Goal: Transaction & Acquisition: Purchase product/service

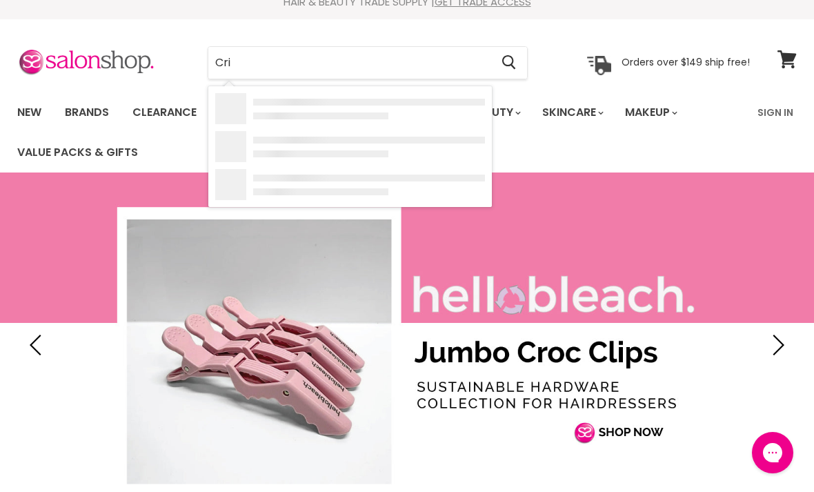
type input "Cri"
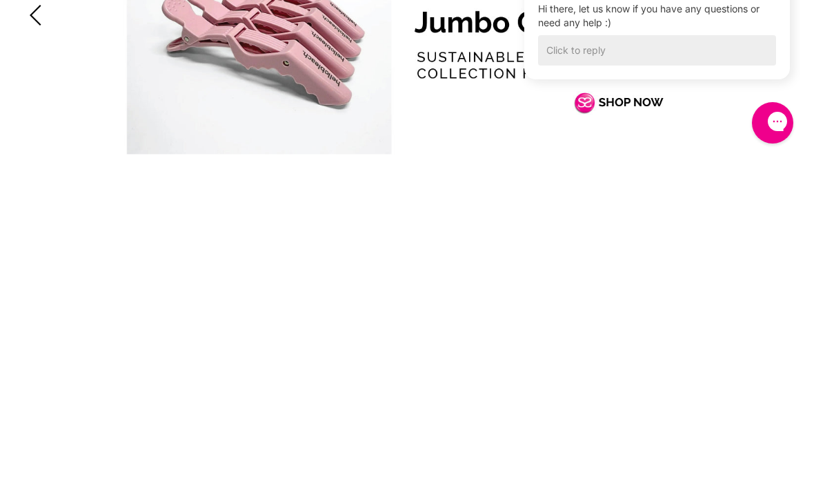
scroll to position [345, 0]
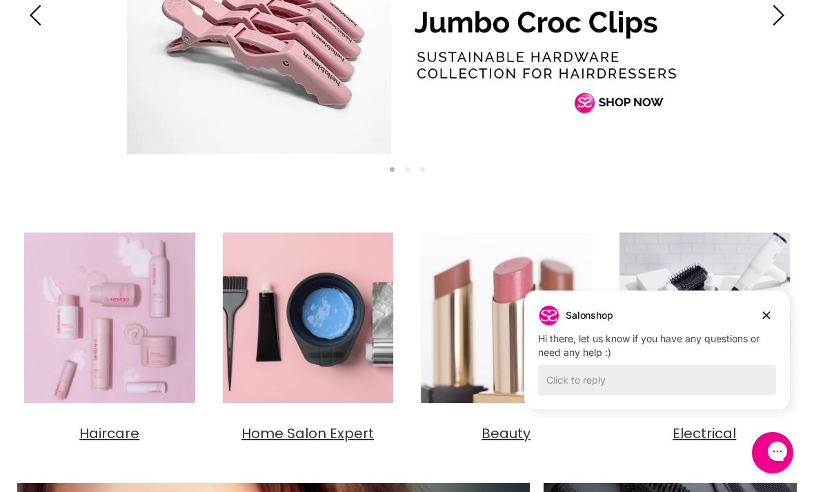
click at [301, 386] on img "Main content" at bounding box center [308, 317] width 185 height 185
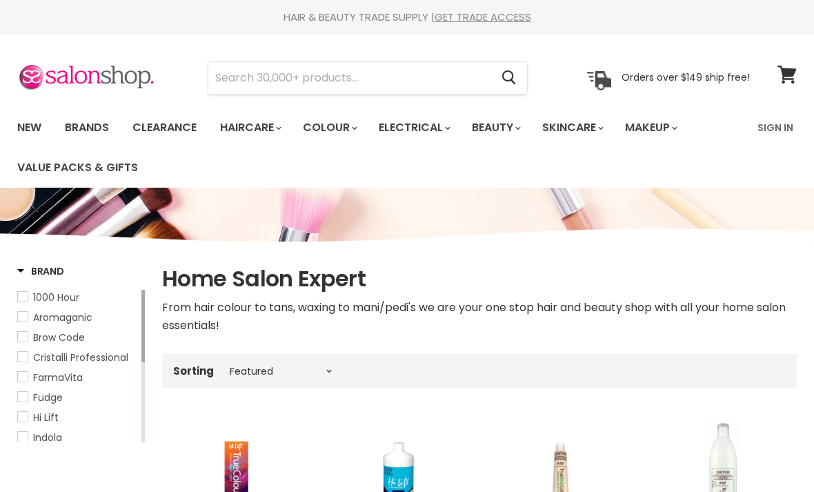
select select "manual"
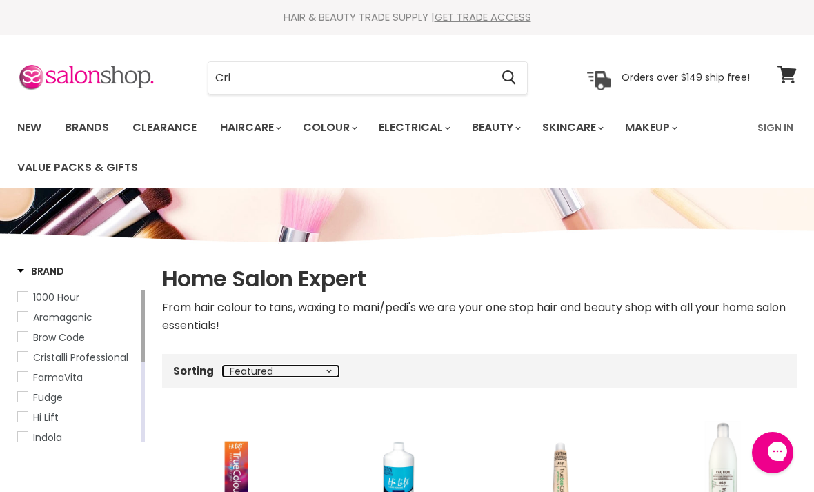
click at [295, 374] on select "Best selling Featured Price, low to high Price, high to low Alphabetically, A-Z…" at bounding box center [281, 370] width 116 height 11
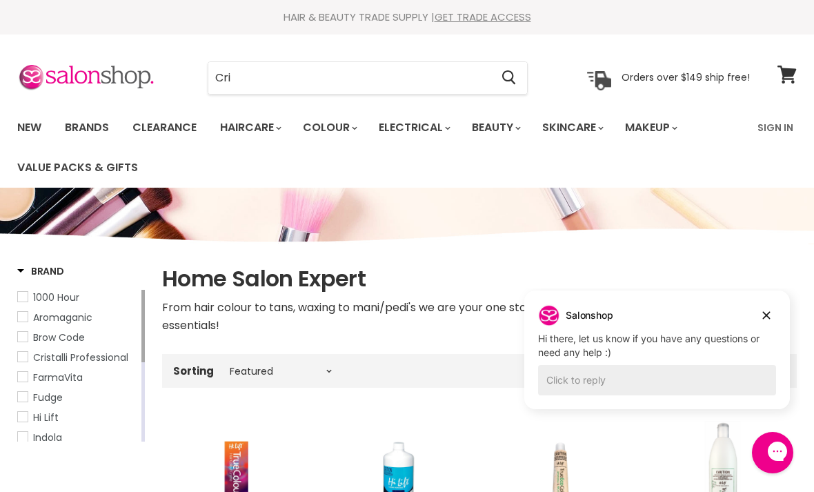
click at [266, 79] on input "Cri" at bounding box center [349, 78] width 282 height 32
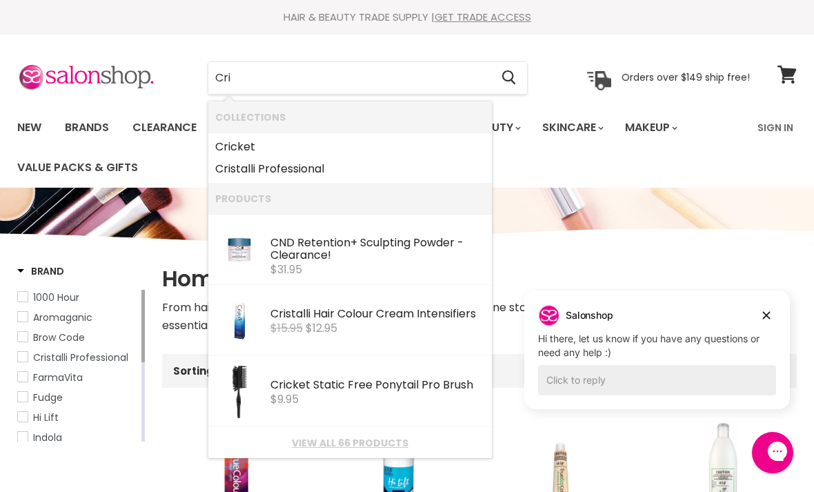
type input "Cric"
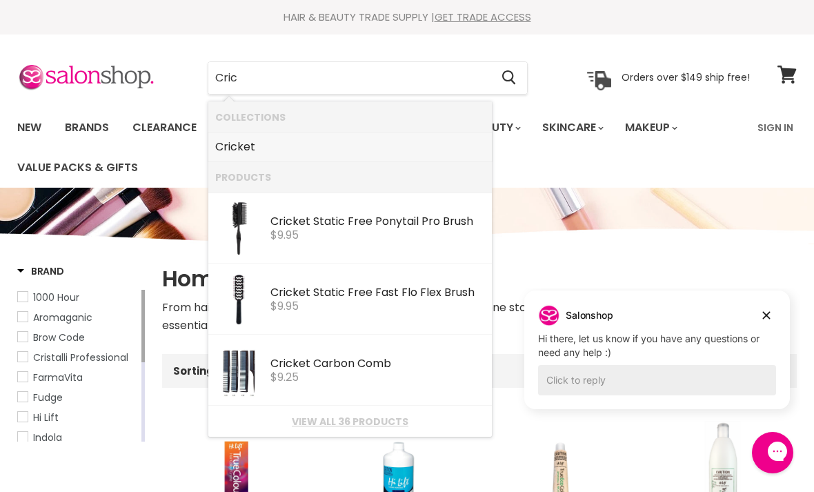
click at [237, 143] on link "Cric ket" at bounding box center [350, 147] width 270 height 22
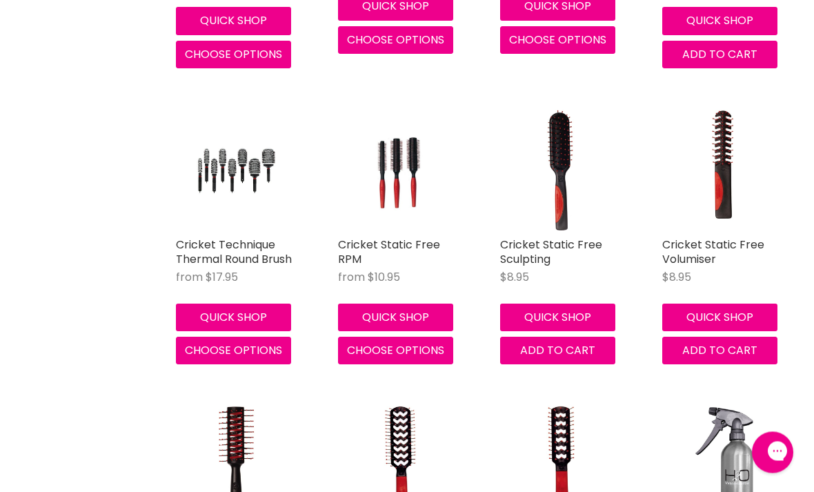
scroll to position [2708, 0]
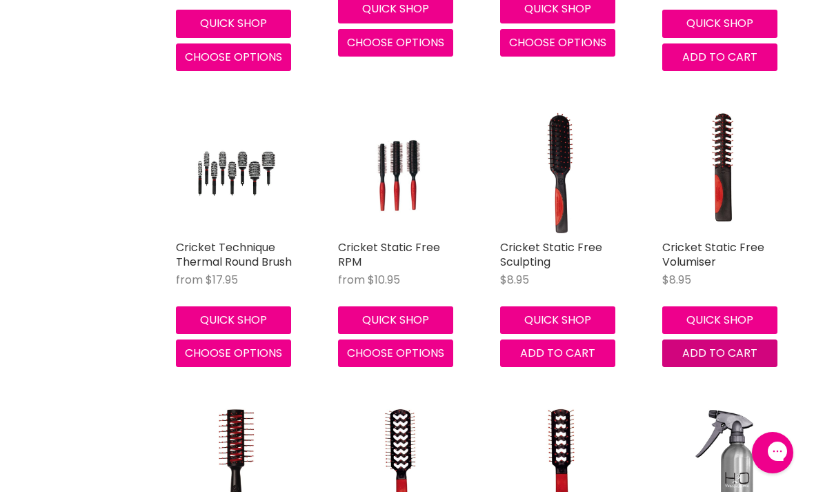
click at [711, 348] on span "Add to cart" at bounding box center [719, 353] width 75 height 16
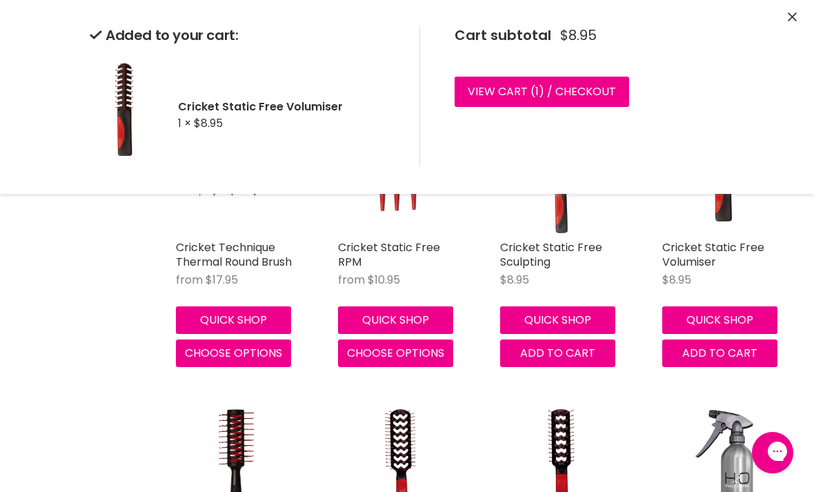
click at [792, 20] on icon "Close" at bounding box center [791, 16] width 9 height 9
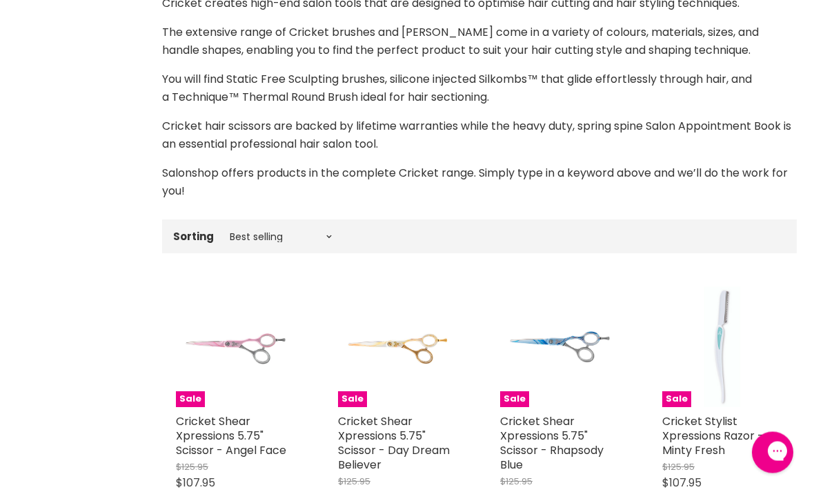
scroll to position [0, 0]
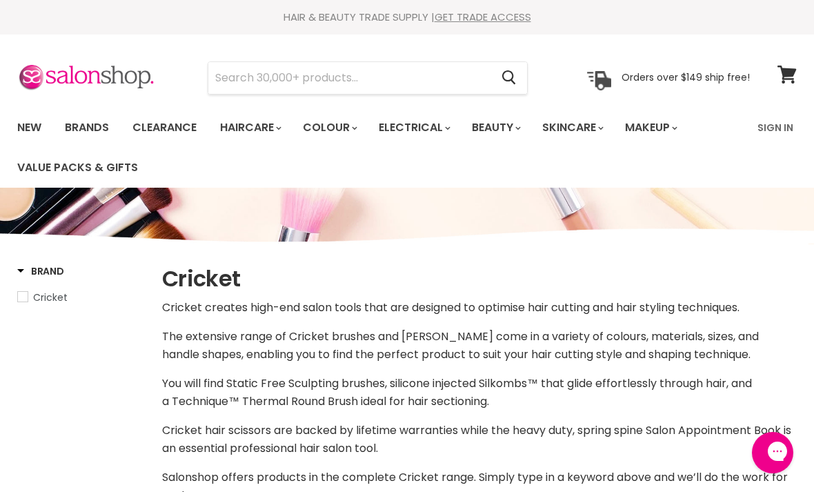
click at [243, 85] on input "Search" at bounding box center [349, 78] width 282 height 32
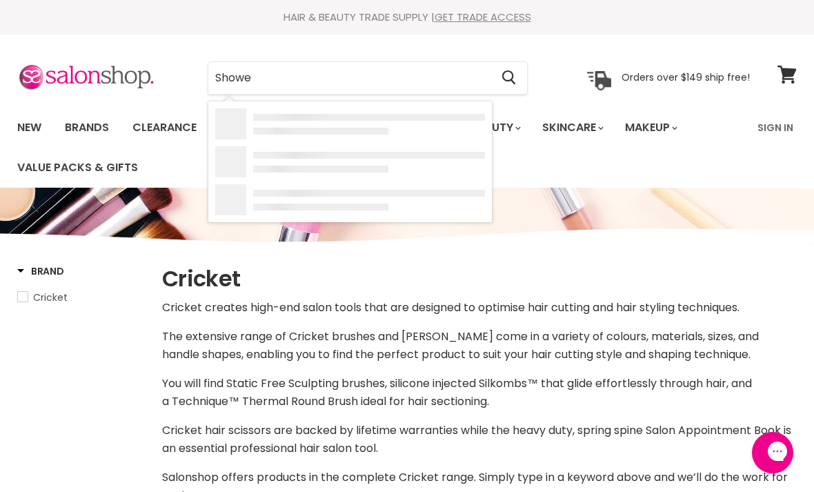
type input "Shower"
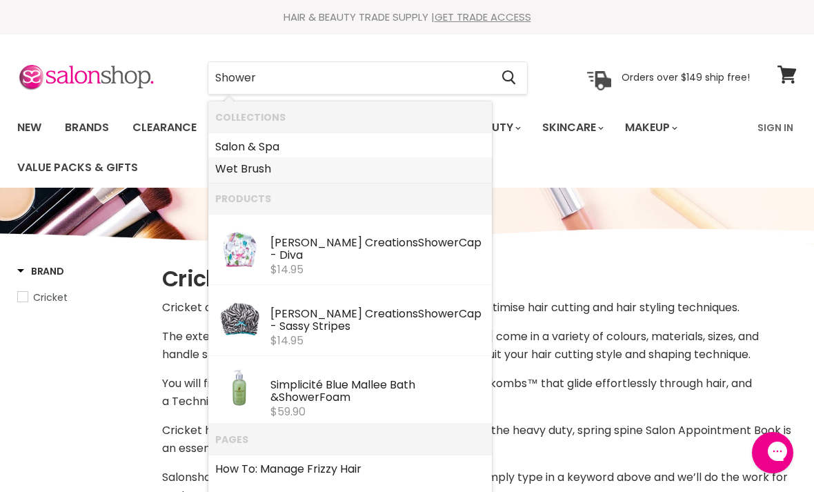
click at [243, 170] on link "Wet Brush" at bounding box center [350, 169] width 270 height 22
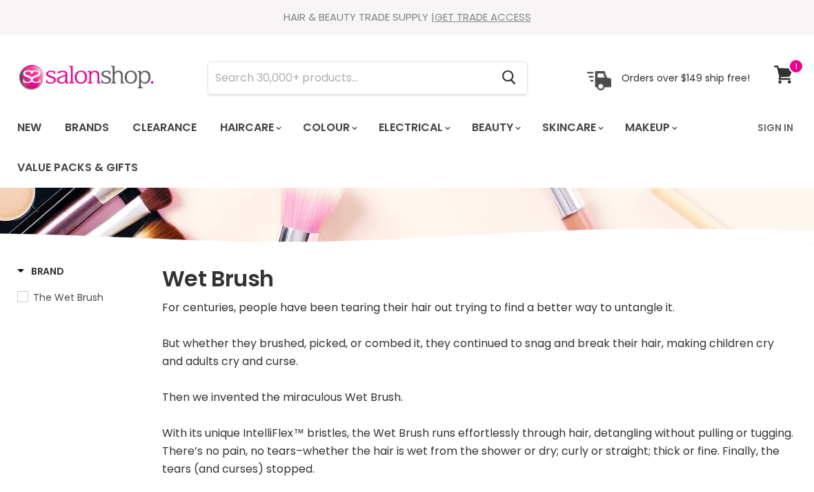
select select "manual"
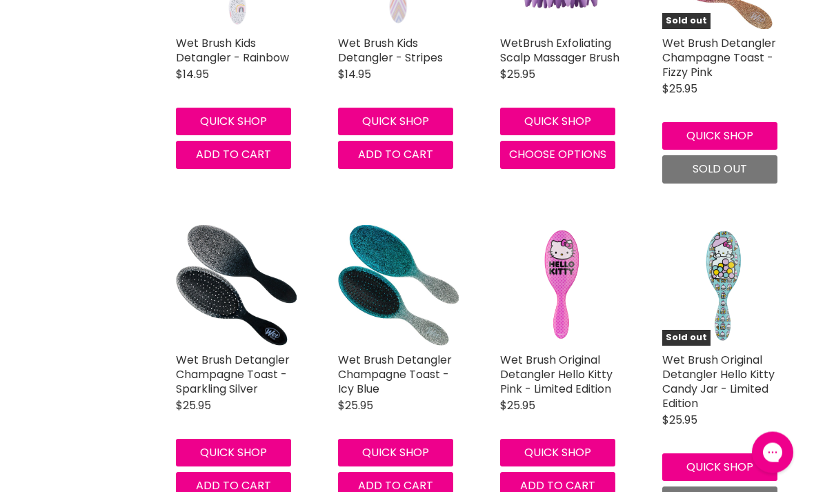
scroll to position [3658, 0]
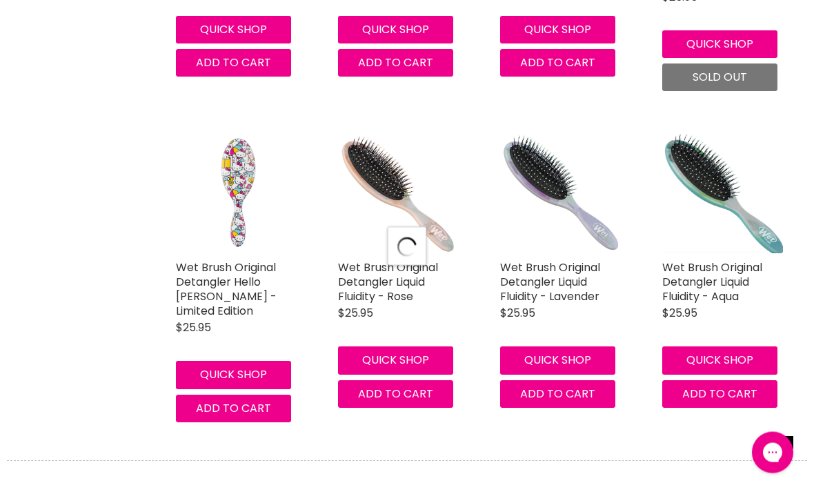
select select "manual"
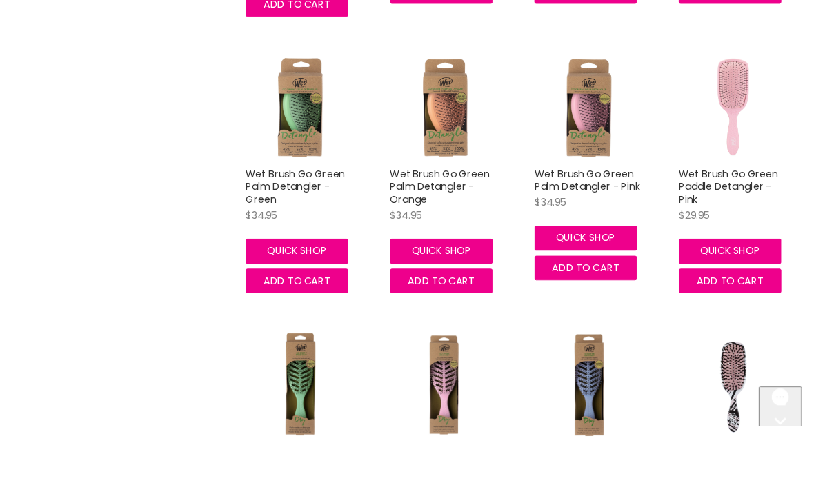
scroll to position [4630, 0]
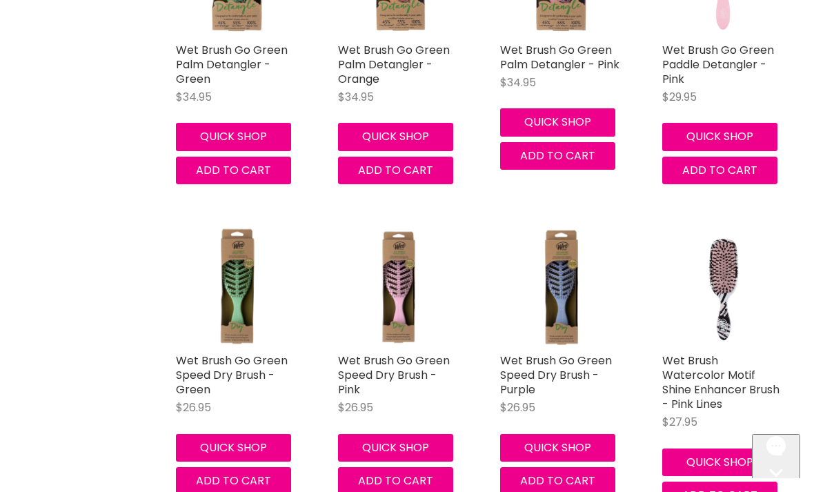
click at [219, 354] on link "Wet Brush Go Green Speed Dry Brush - Green" at bounding box center [232, 374] width 112 height 45
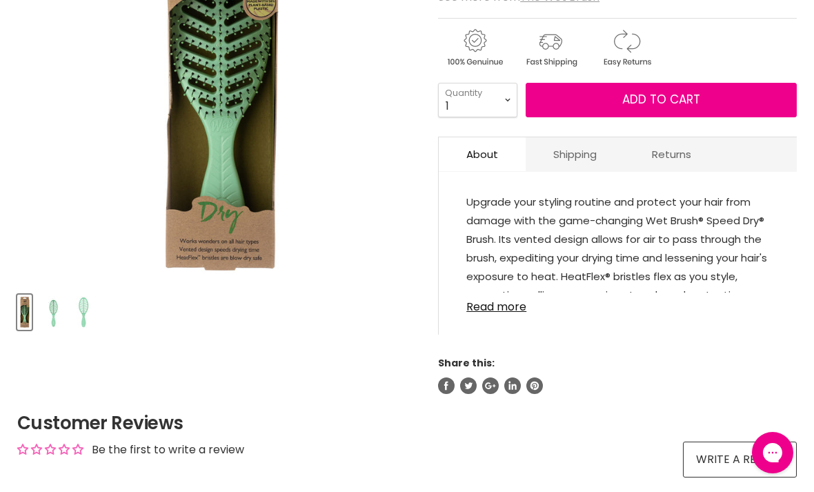
scroll to position [326, 0]
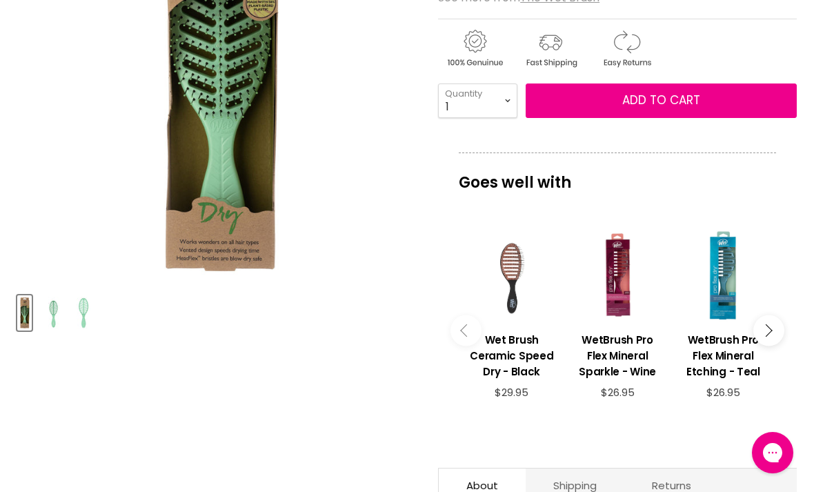
click at [87, 308] on img "Product thumbnails" at bounding box center [84, 312] width 14 height 32
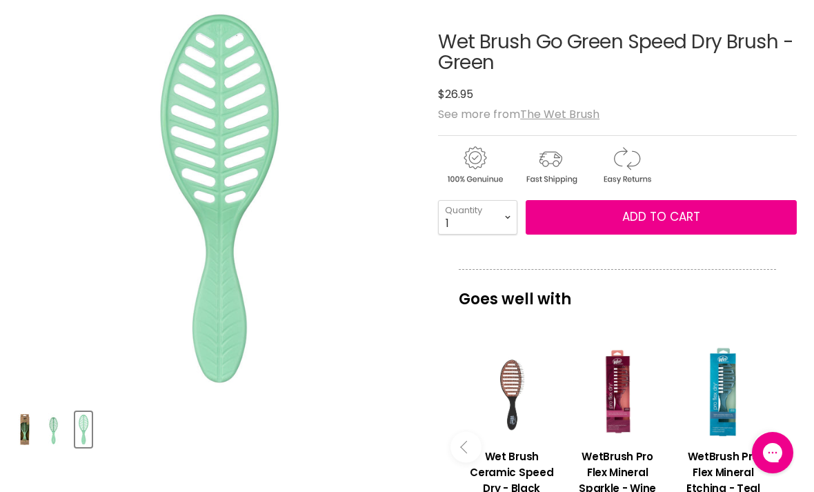
scroll to position [205, 0]
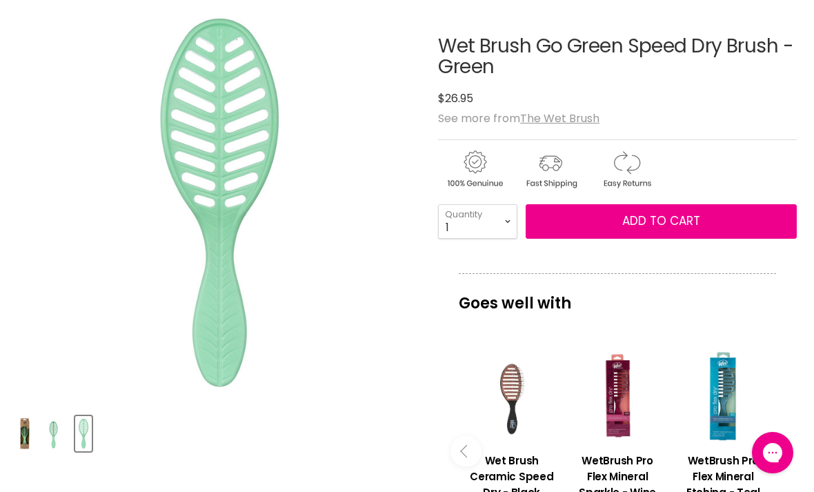
click at [57, 425] on img "Product thumbnails" at bounding box center [53, 433] width 32 height 32
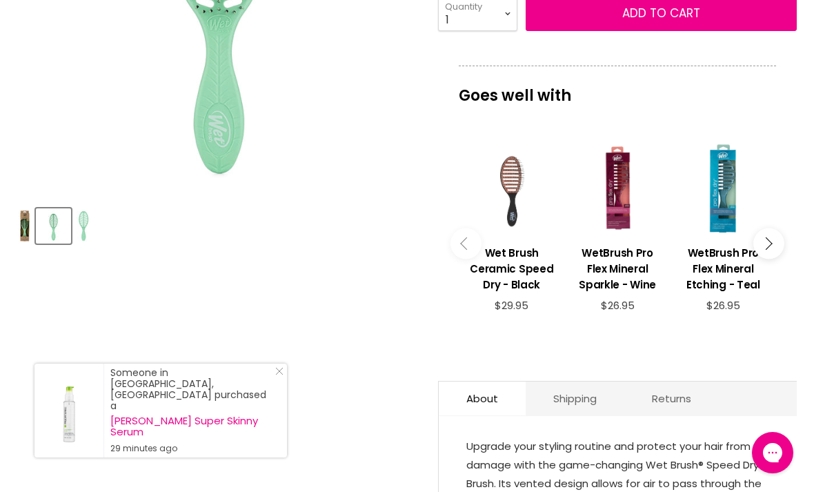
scroll to position [412, 0]
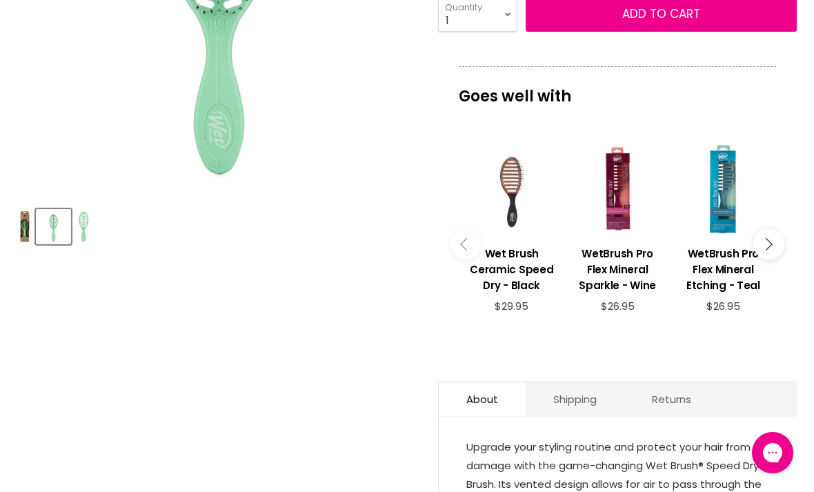
click at [714, 272] on h3 "WetBrush Pro Flex Mineral Etching - Teal" at bounding box center [723, 269] width 92 height 48
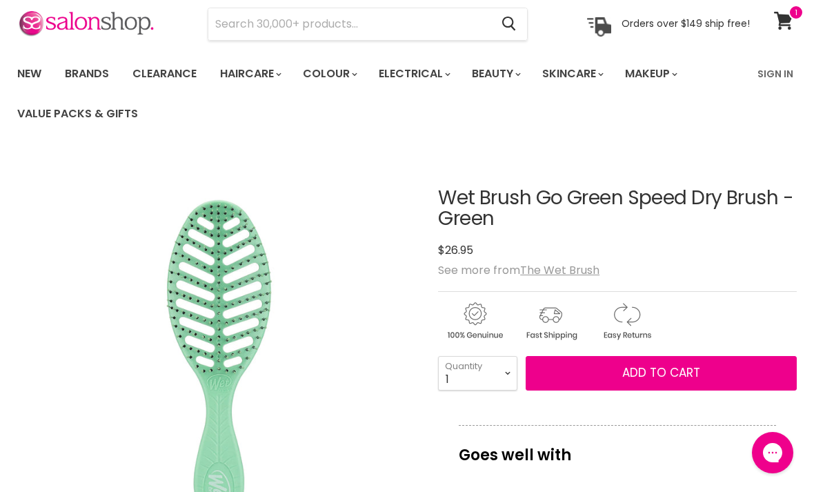
scroll to position [52, 0]
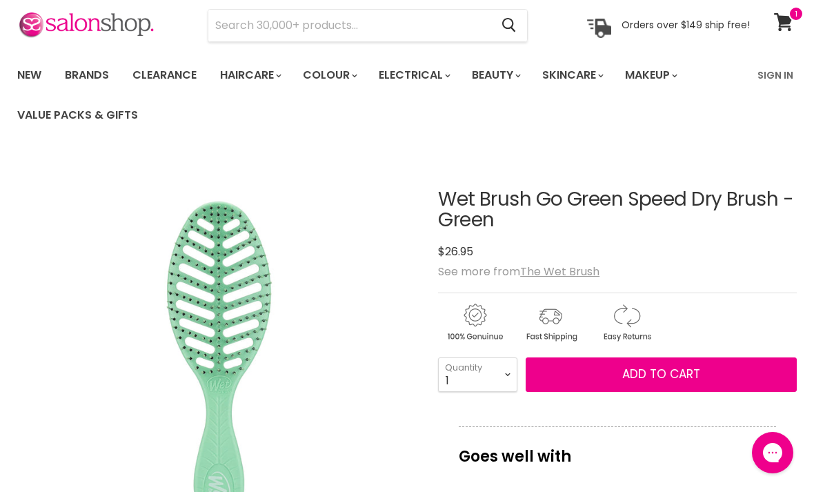
click at [555, 274] on u "The Wet Brush" at bounding box center [559, 271] width 79 height 16
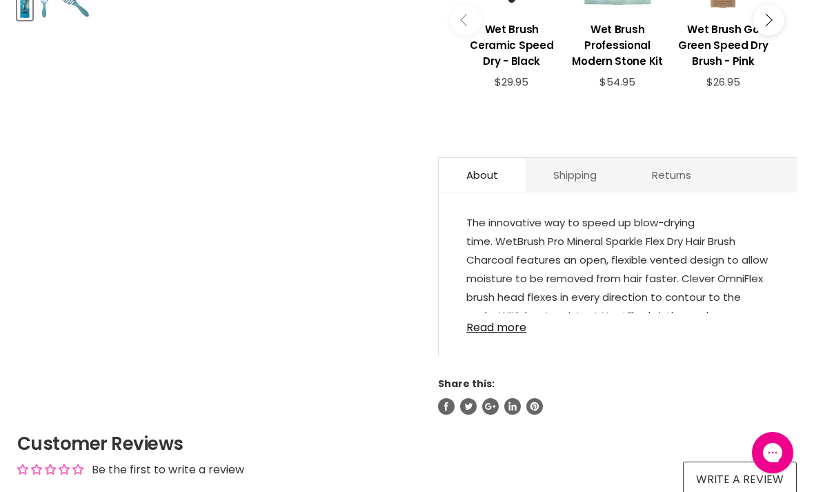
scroll to position [637, 0]
click at [487, 330] on link "Read more" at bounding box center [617, 322] width 303 height 21
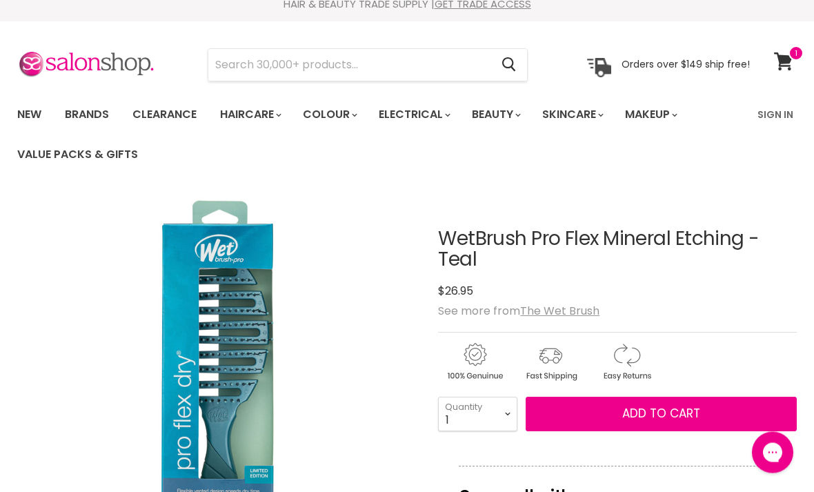
scroll to position [0, 0]
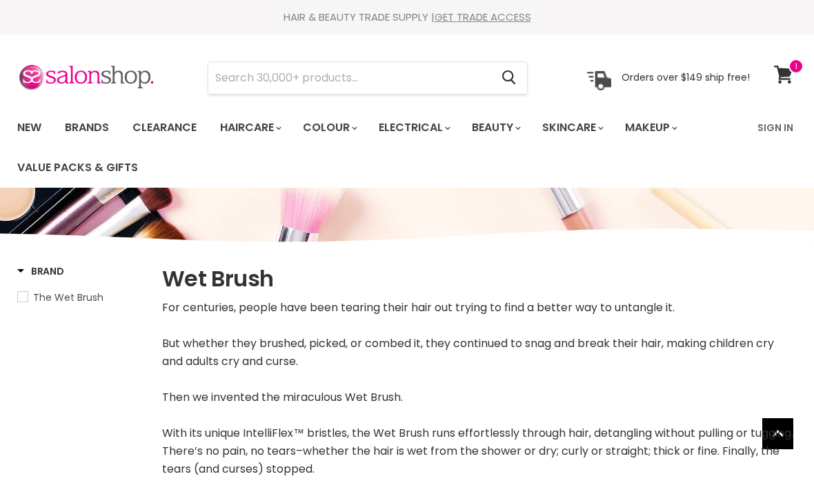
select select "manual"
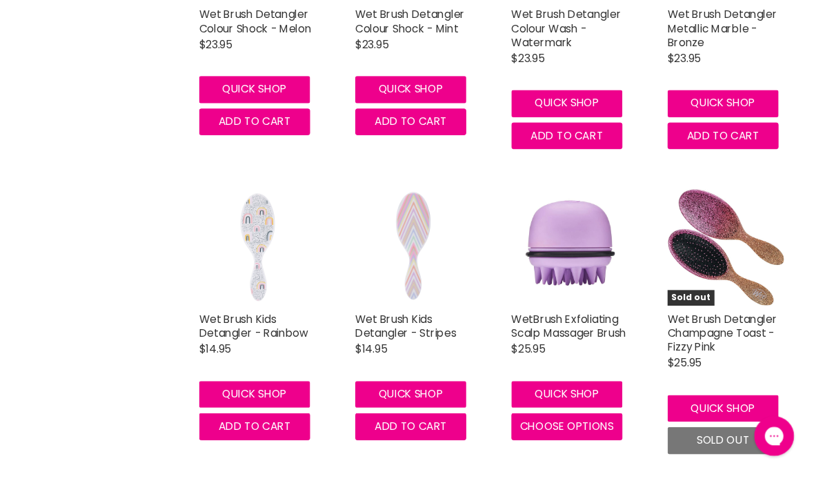
scroll to position [3400, 0]
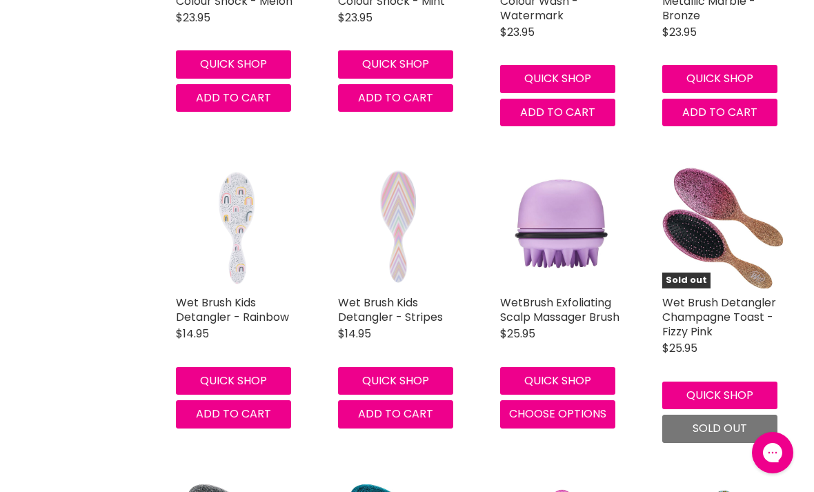
click at [531, 301] on link "WetBrush Exfoliating Scalp Massager Brush" at bounding box center [559, 309] width 119 height 30
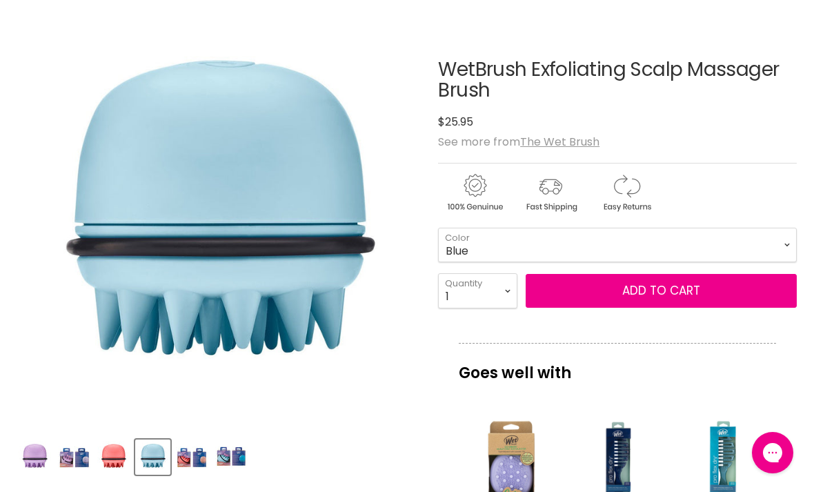
click at [116, 454] on img "Product thumbnails" at bounding box center [113, 457] width 32 height 32
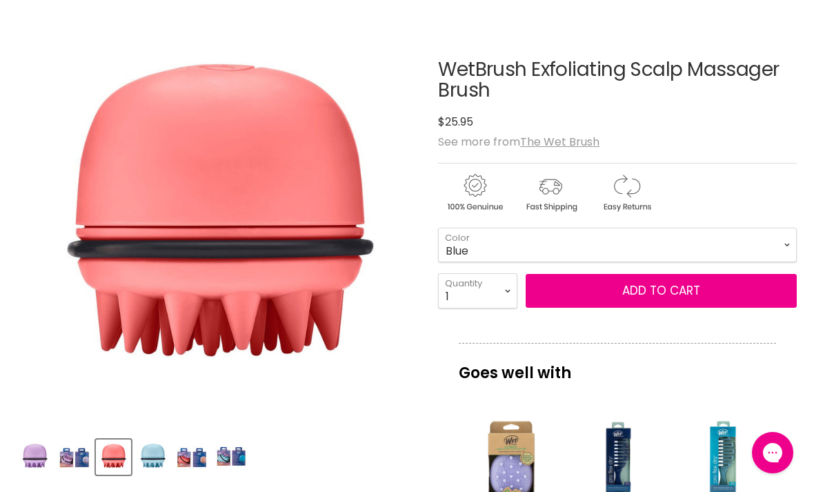
click at [189, 461] on img "Product thumbnails" at bounding box center [192, 457] width 32 height 32
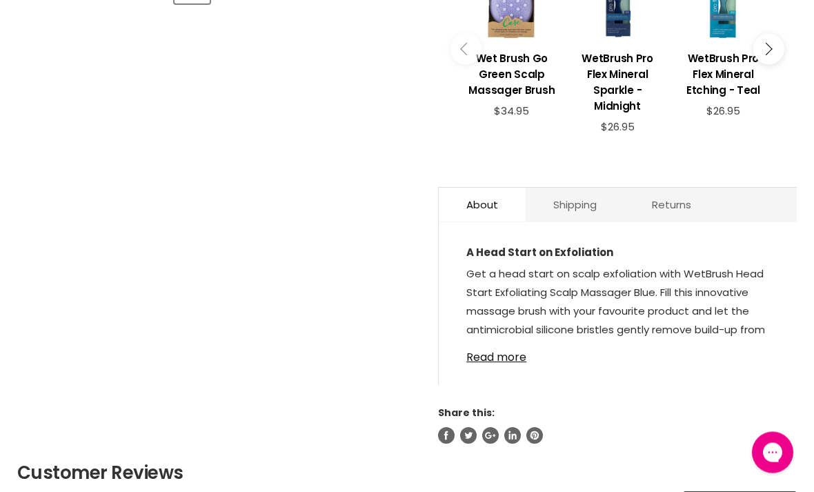
scroll to position [653, 0]
click at [490, 343] on link "Read more" at bounding box center [617, 353] width 303 height 21
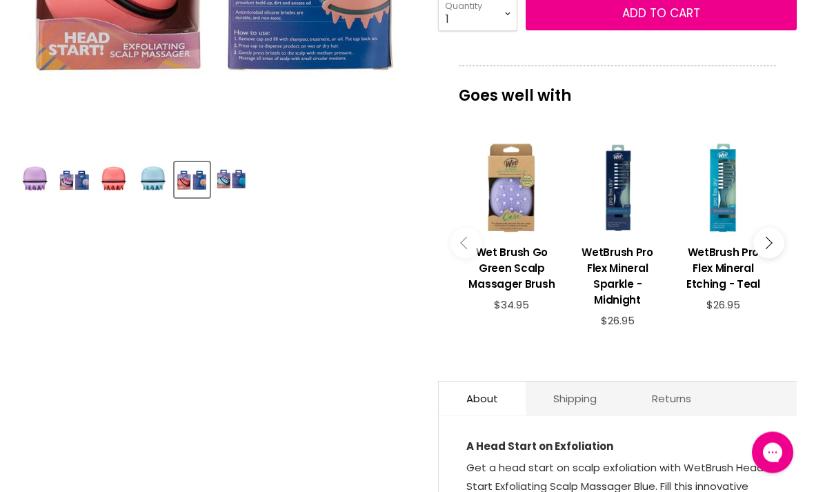
scroll to position [459, 0]
click at [677, 260] on h3 "WetBrush Pro Flex Mineral Etching - Teal" at bounding box center [723, 268] width 92 height 48
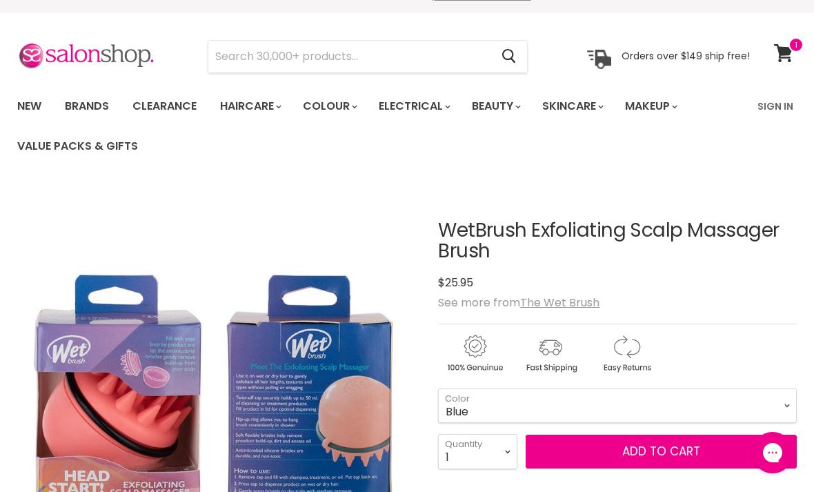
scroll to position [0, 0]
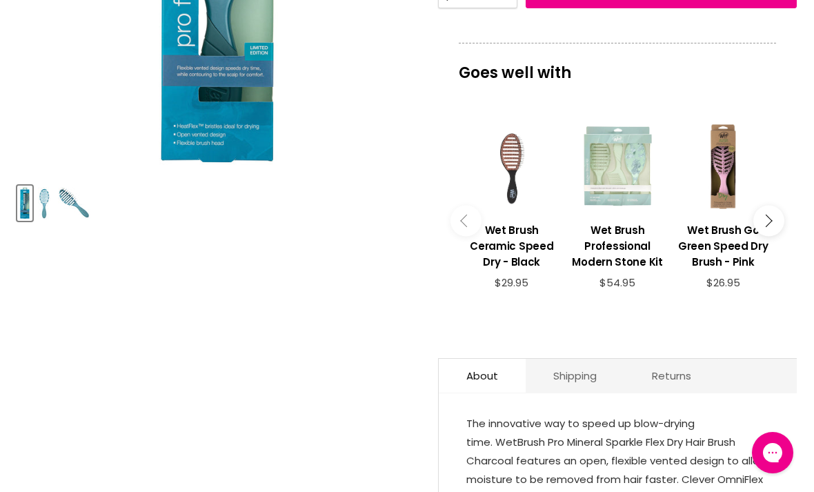
scroll to position [427, 0]
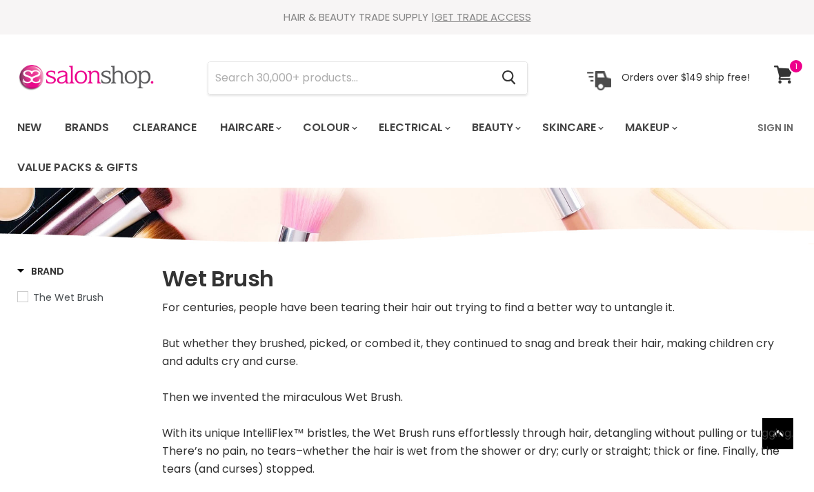
select select "manual"
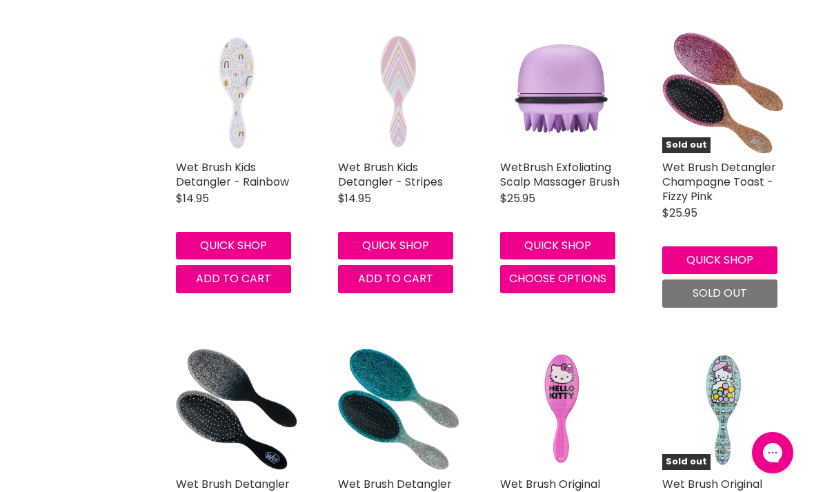
scroll to position [3534, 0]
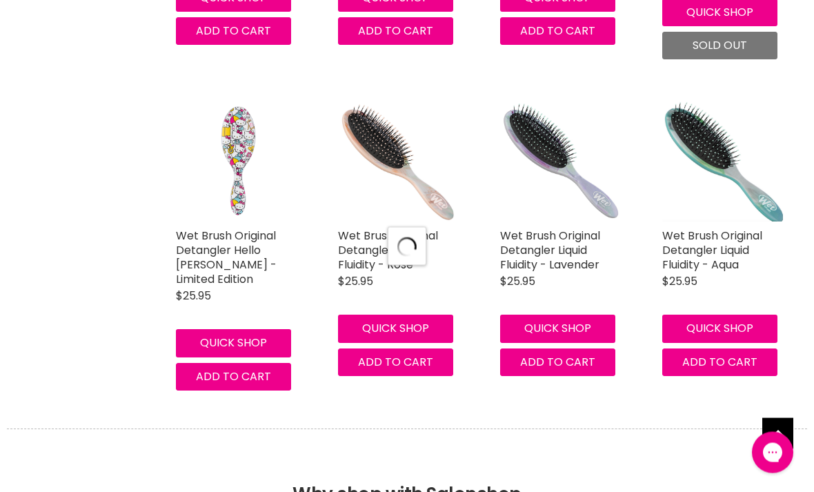
select select "manual"
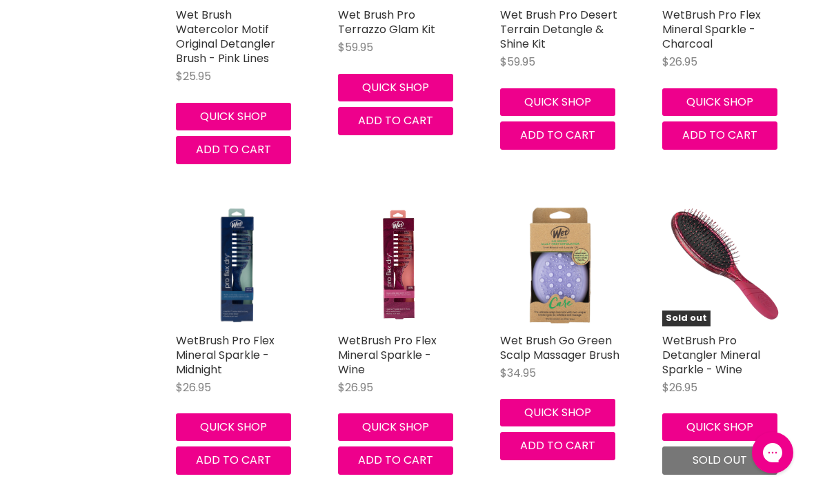
scroll to position [5624, 0]
click at [563, 236] on img "Main content" at bounding box center [561, 266] width 72 height 121
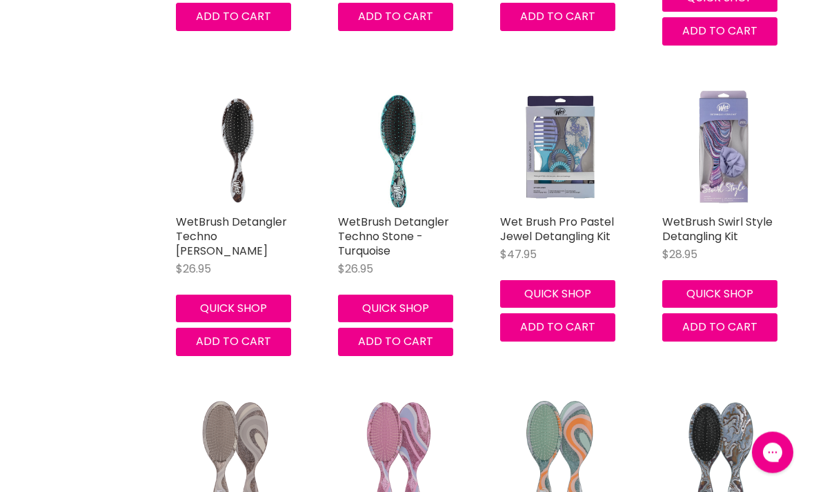
scroll to position [7298, 0]
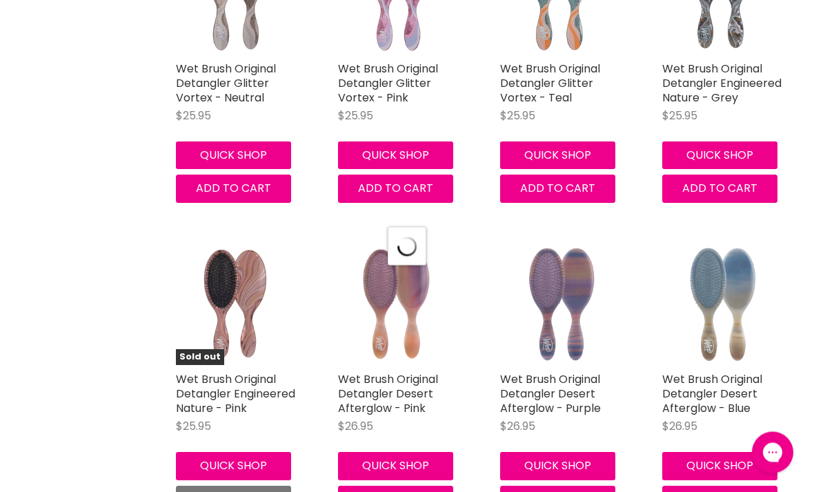
select select "manual"
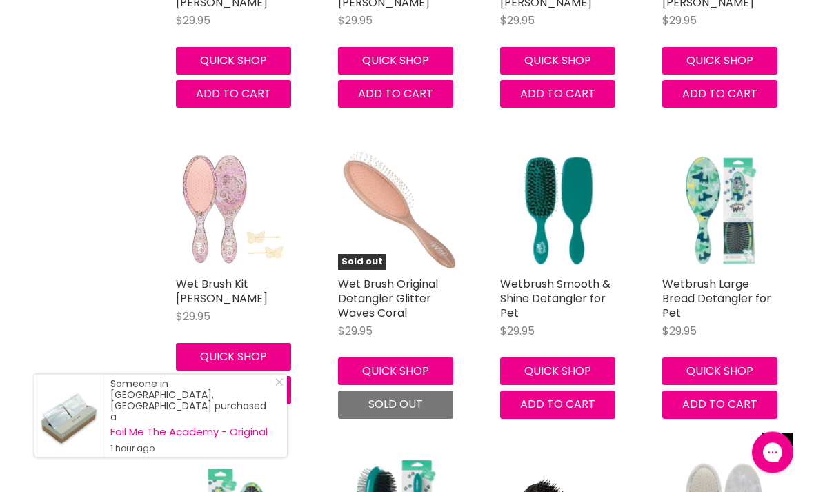
scroll to position [10701, 0]
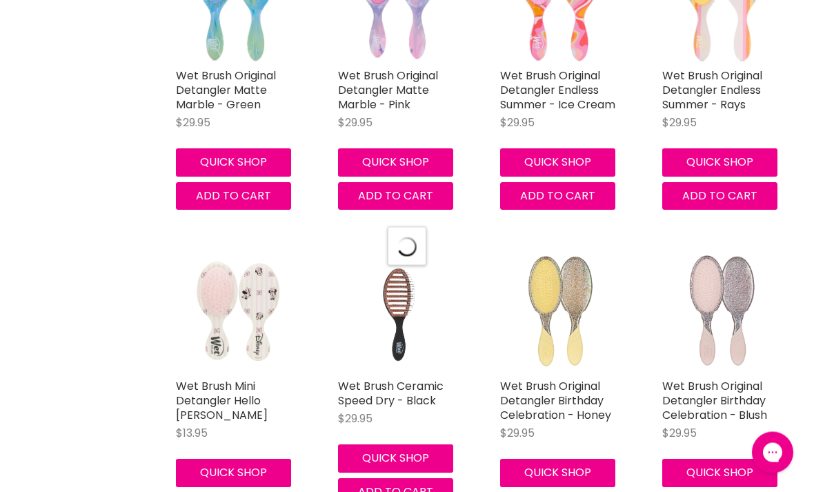
select select "manual"
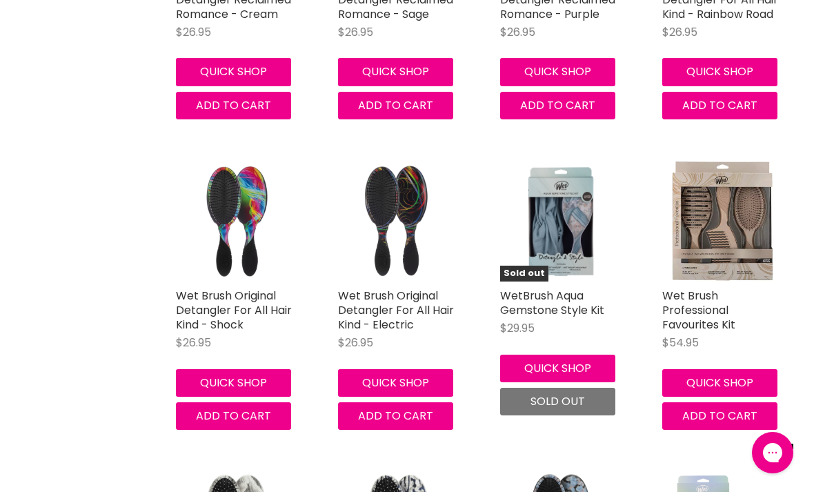
scroll to position [8455, 0]
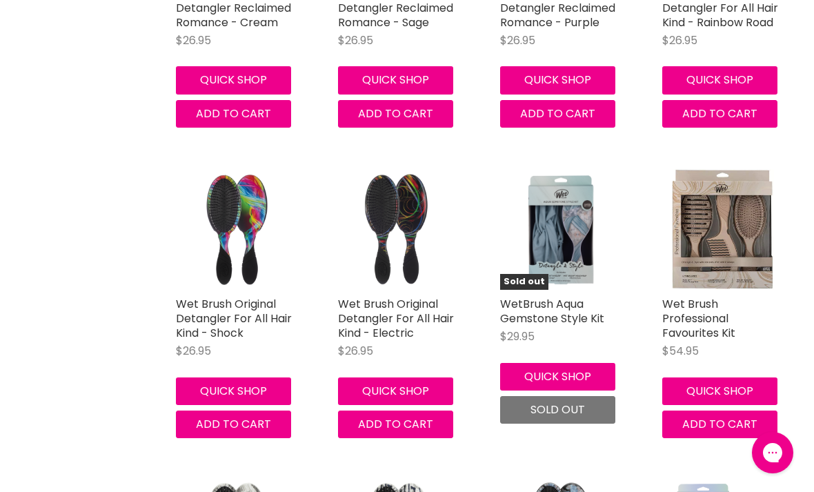
click at [692, 296] on link "Wet Brush Professional Favourites Kit" at bounding box center [698, 318] width 73 height 45
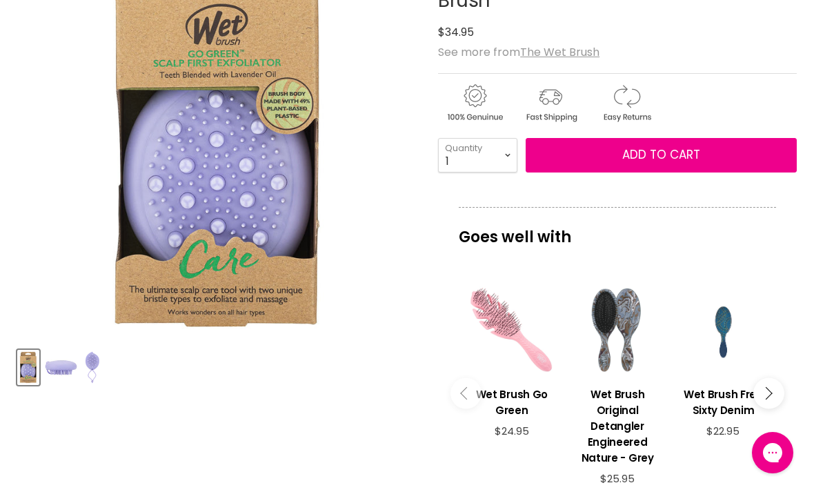
scroll to position [271, 0]
click at [74, 368] on img "Product thumbnails" at bounding box center [61, 368] width 32 height 18
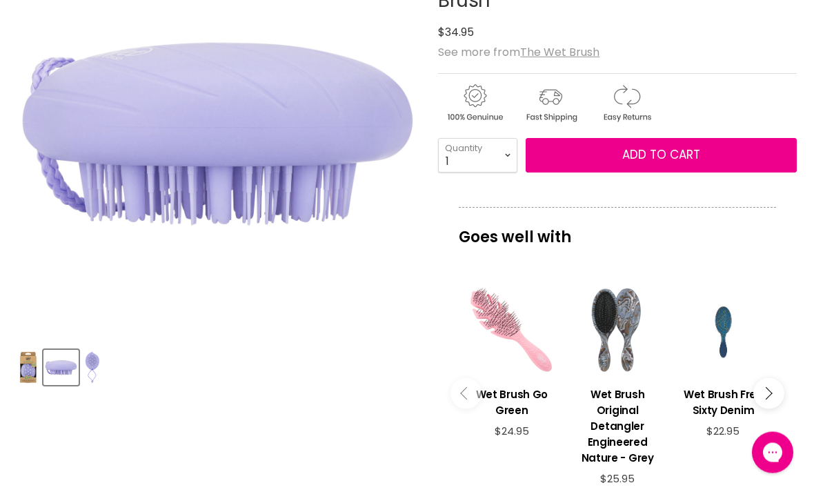
scroll to position [272, 0]
click at [99, 361] on img "Product thumbnails" at bounding box center [92, 367] width 17 height 32
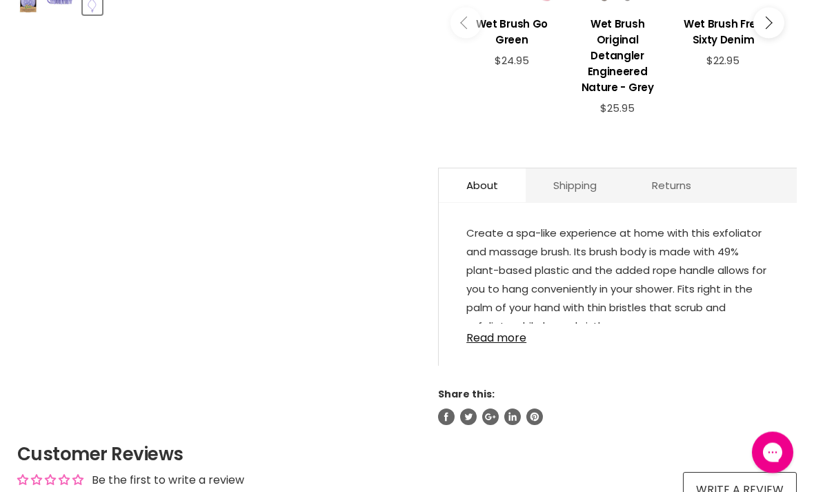
scroll to position [685, 0]
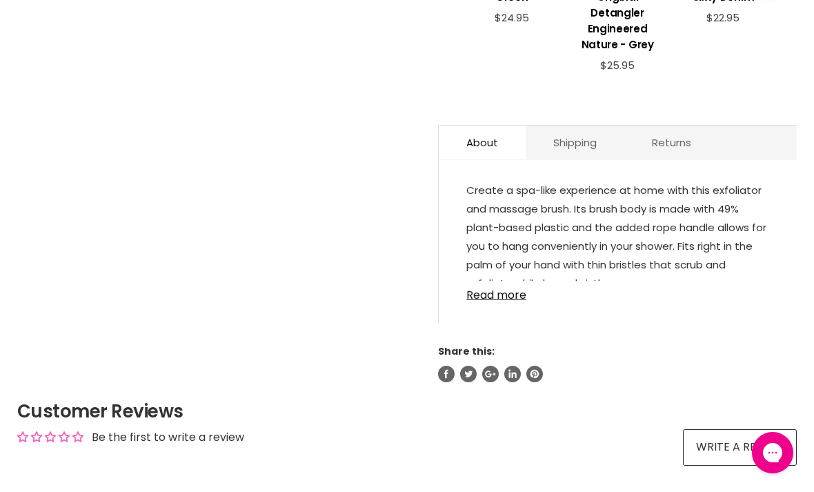
click at [497, 301] on link "Read more" at bounding box center [617, 291] width 303 height 21
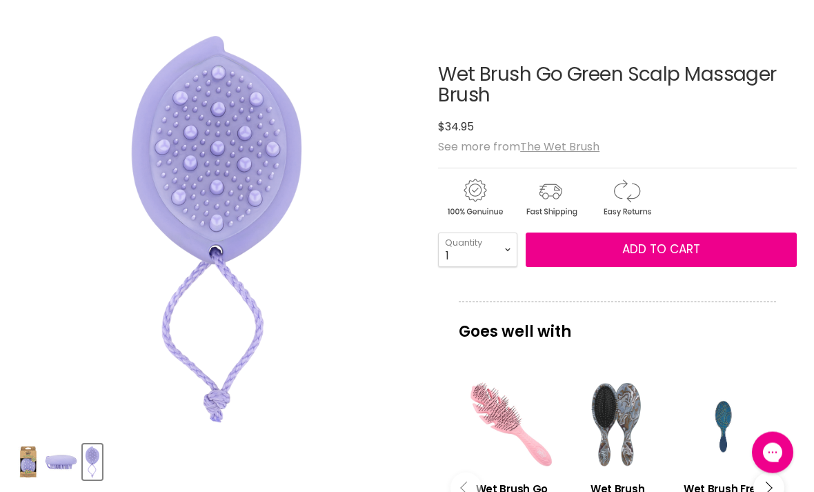
scroll to position [176, 0]
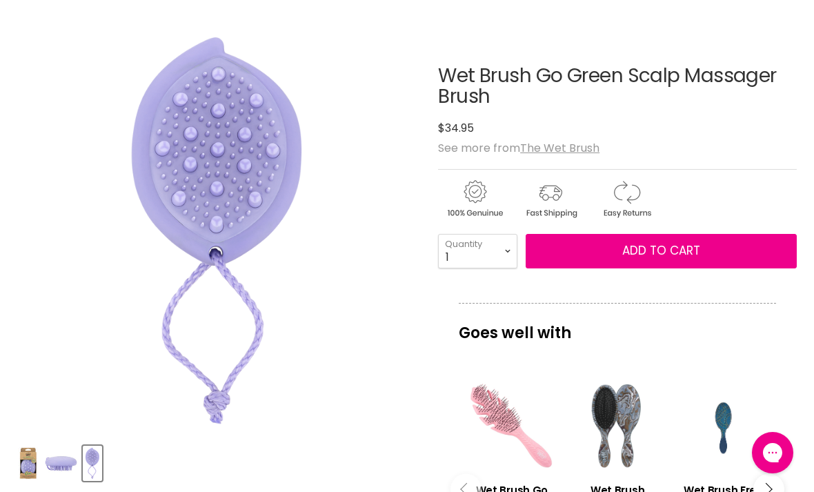
click at [664, 255] on span "Add to cart" at bounding box center [661, 250] width 78 height 17
click at [641, 250] on span "Add to cart" at bounding box center [661, 250] width 78 height 17
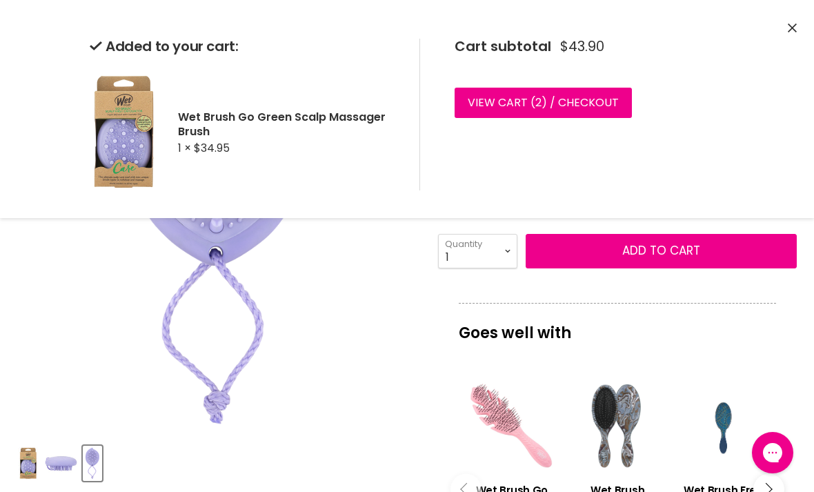
click at [795, 31] on icon "Close" at bounding box center [791, 27] width 9 height 9
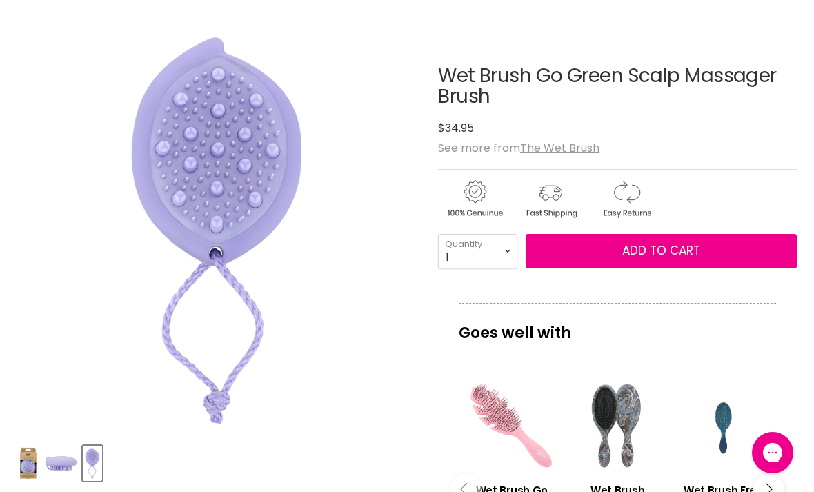
scroll to position [206, 0]
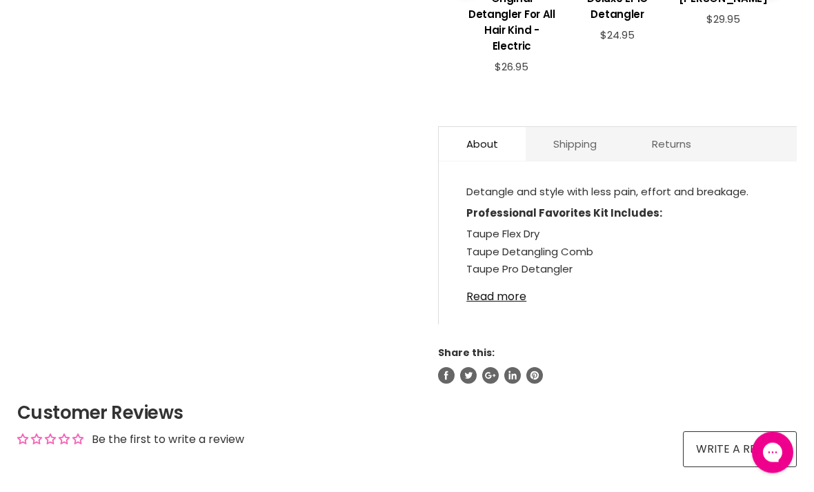
scroll to position [662, 0]
click at [493, 303] on link "Read more" at bounding box center [617, 292] width 303 height 21
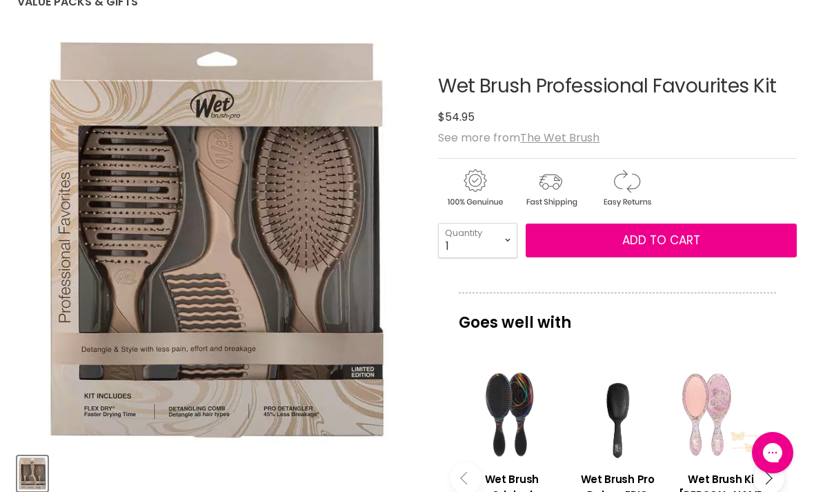
scroll to position [0, 0]
